Goal: Task Accomplishment & Management: Manage account settings

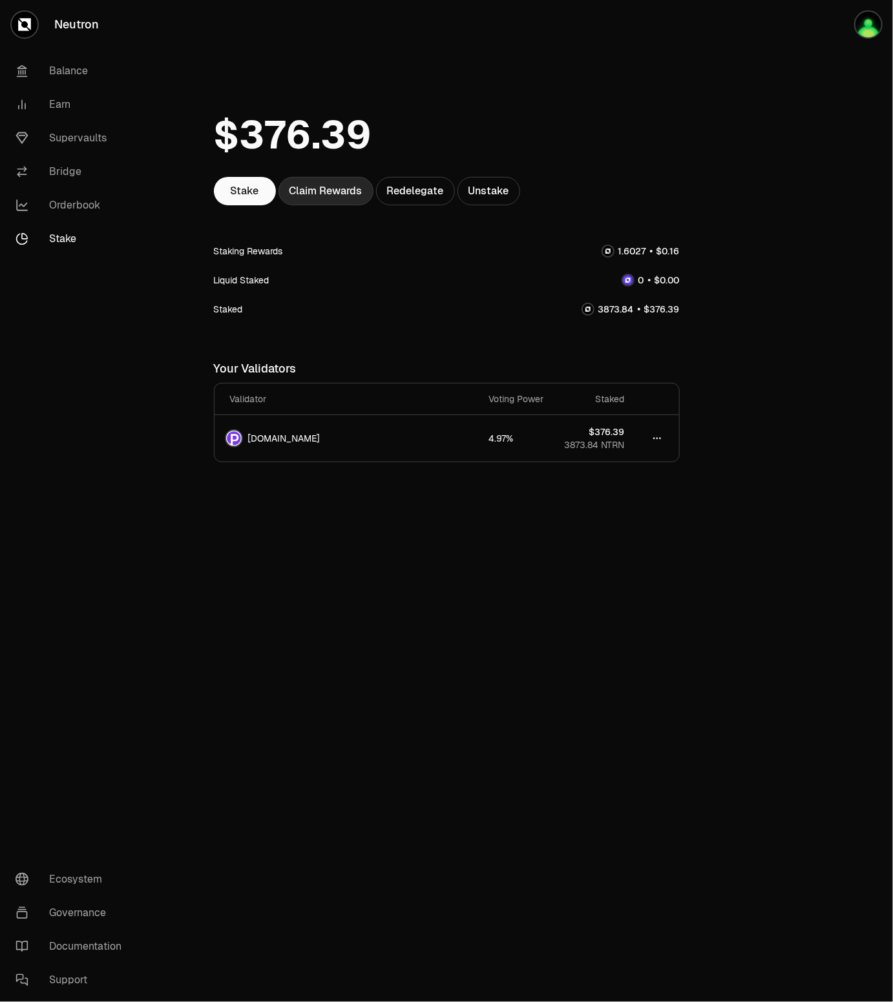
click at [326, 191] on div "Claim Rewards" at bounding box center [325, 191] width 95 height 28
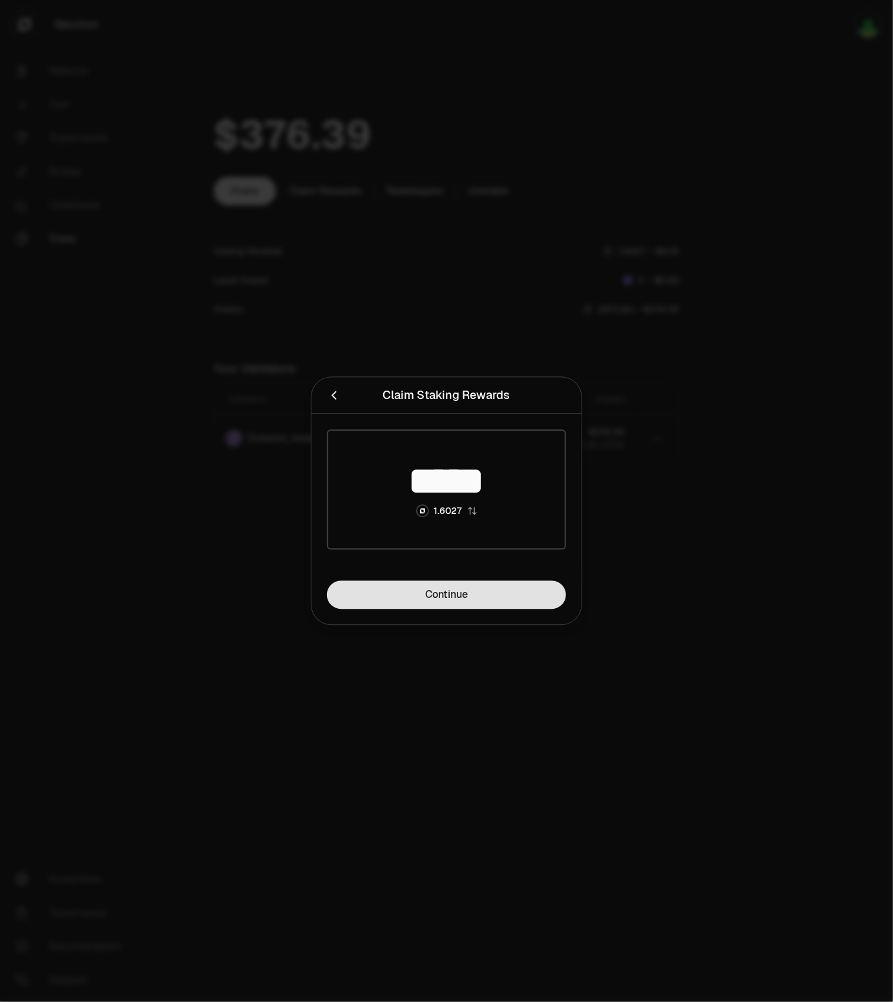
click at [424, 584] on link "Continue" at bounding box center [446, 595] width 239 height 28
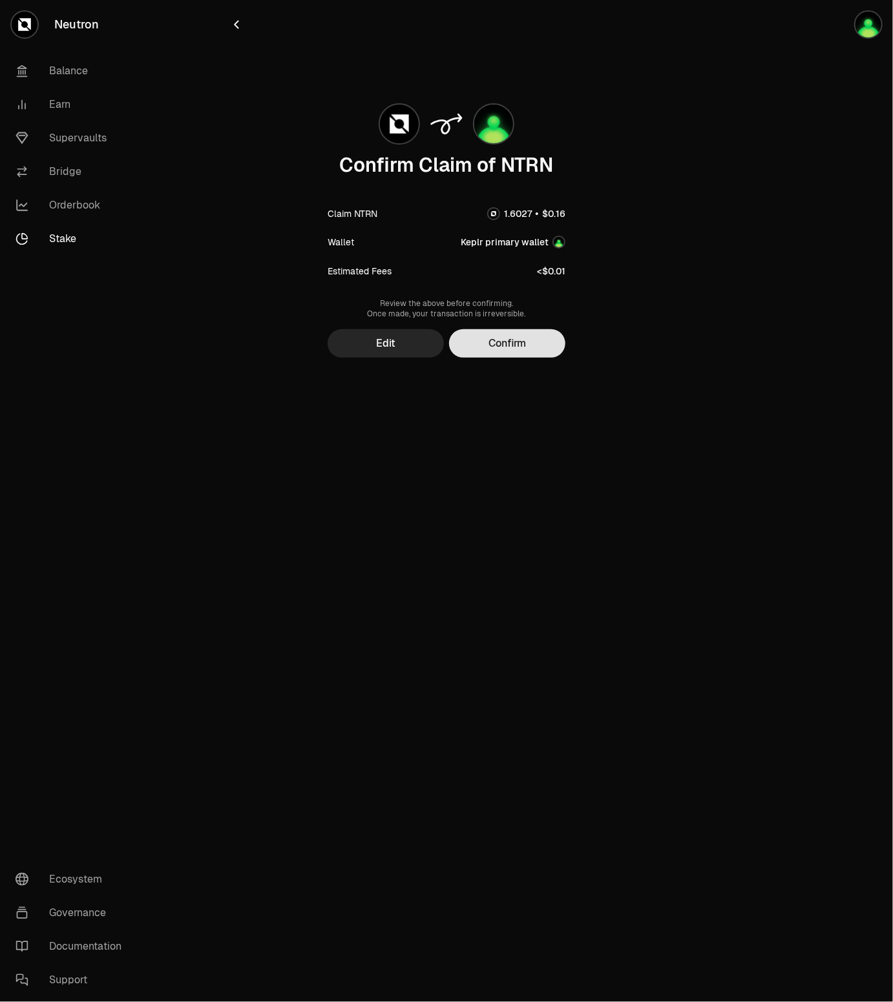
click at [518, 353] on button "Confirm" at bounding box center [507, 343] width 116 height 28
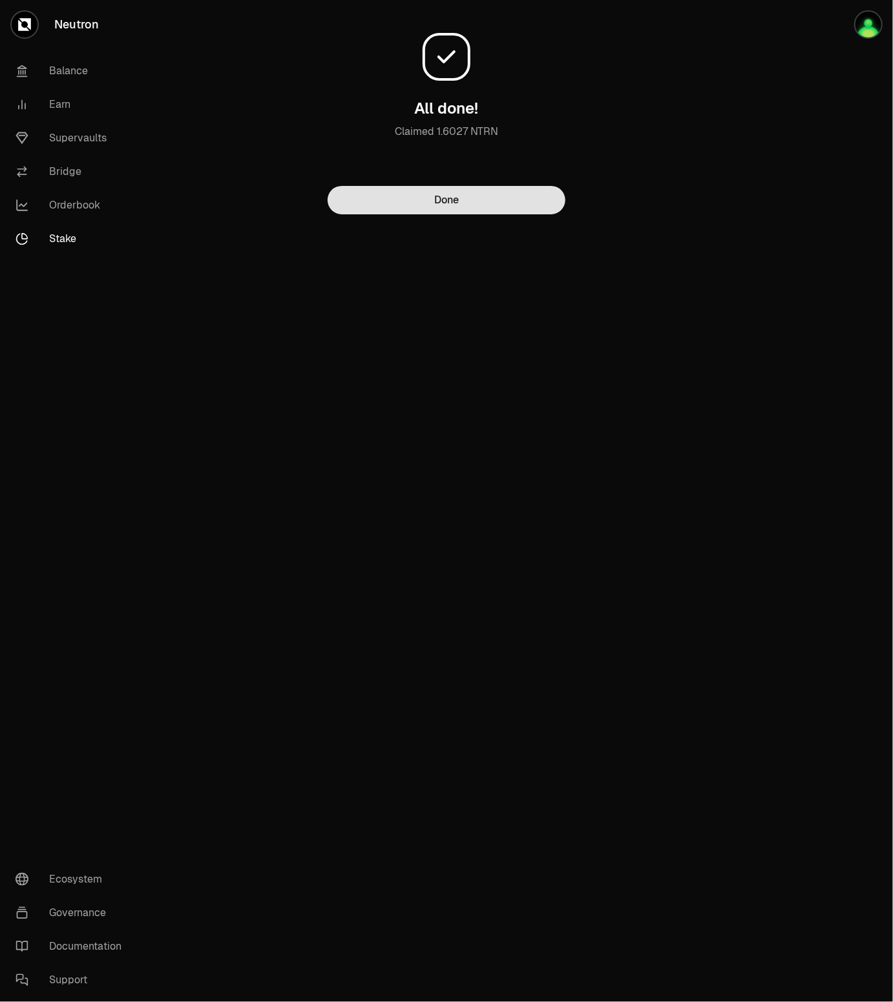
click at [398, 192] on button "Done" at bounding box center [446, 200] width 238 height 28
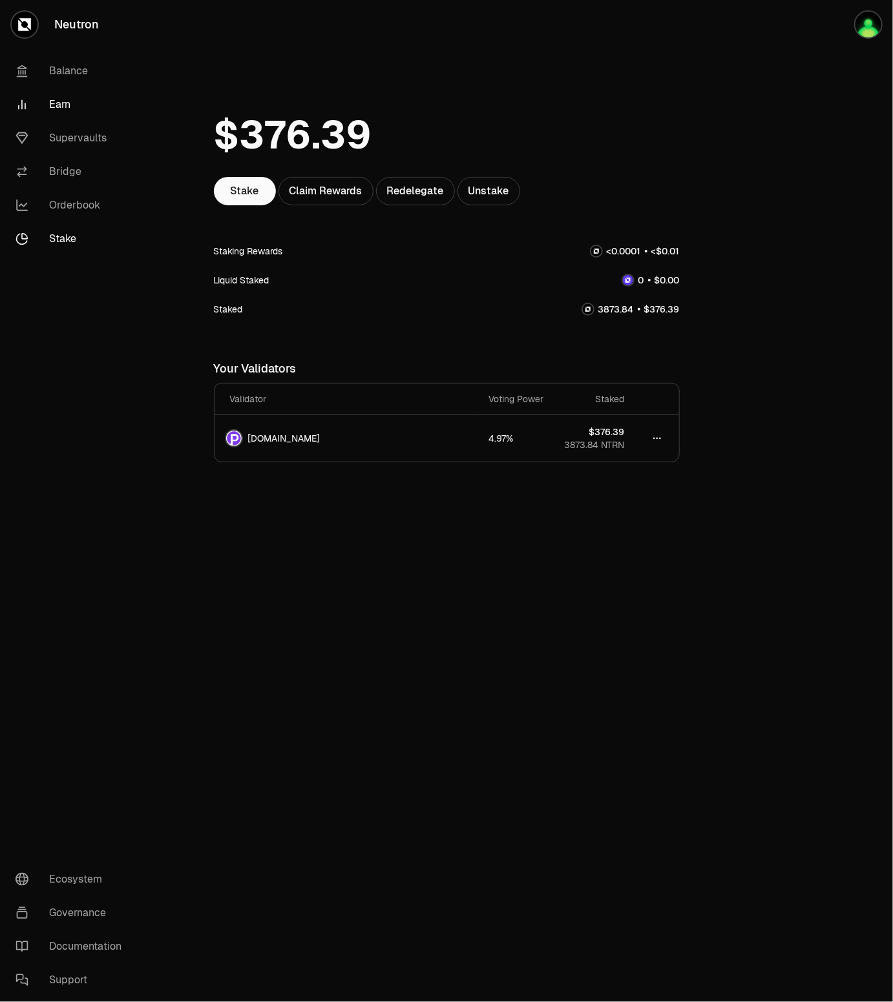
click at [68, 110] on link "Earn" at bounding box center [72, 105] width 134 height 34
